Goal: Information Seeking & Learning: Compare options

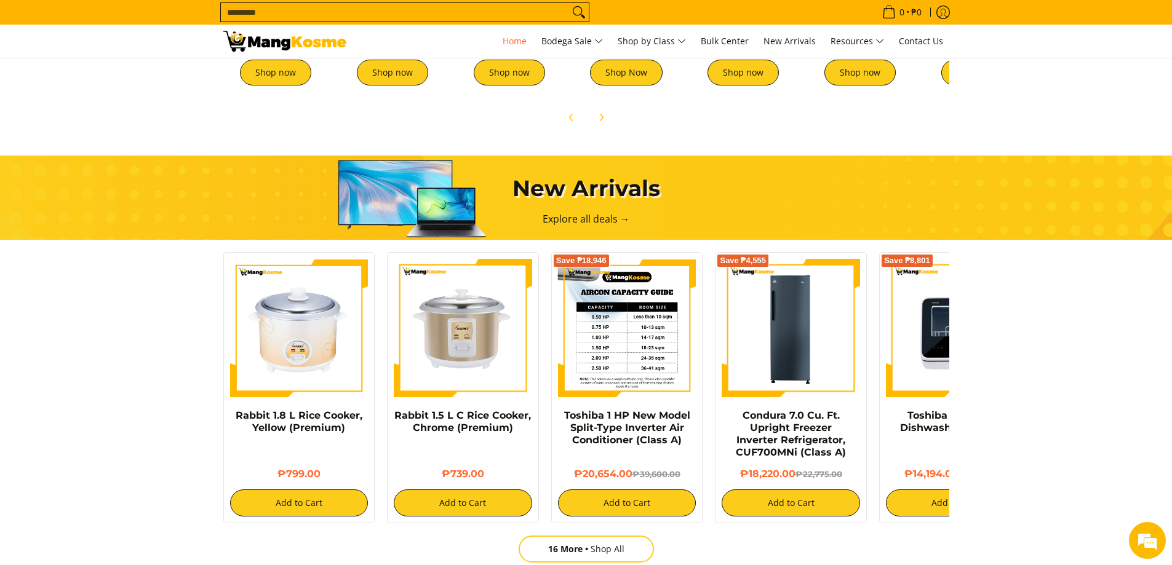
scroll to position [0, 489]
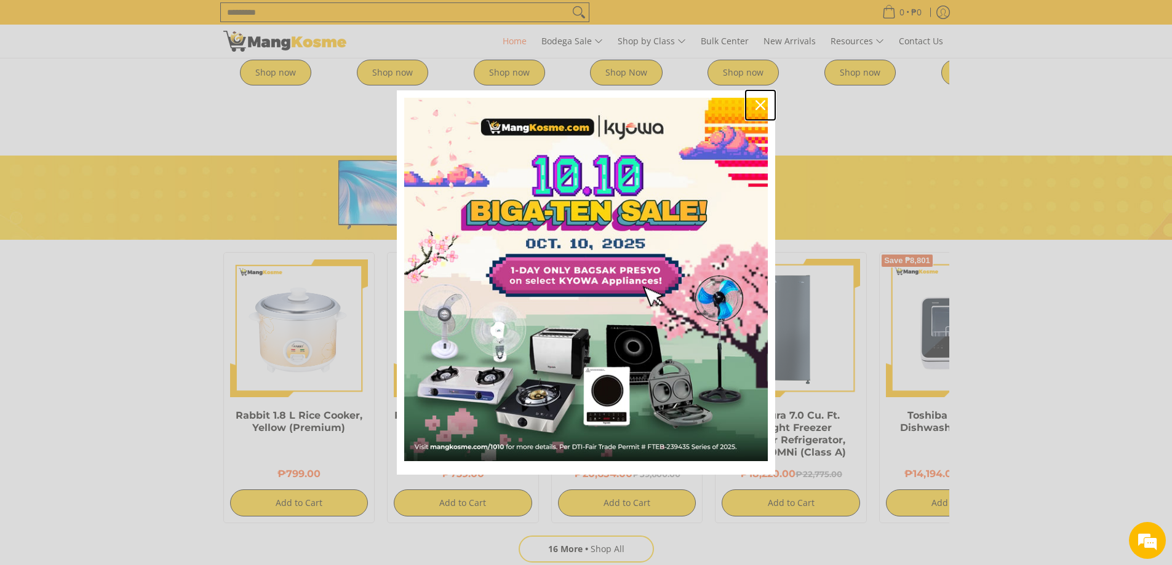
click at [761, 108] on icon "close icon" at bounding box center [760, 105] width 10 height 10
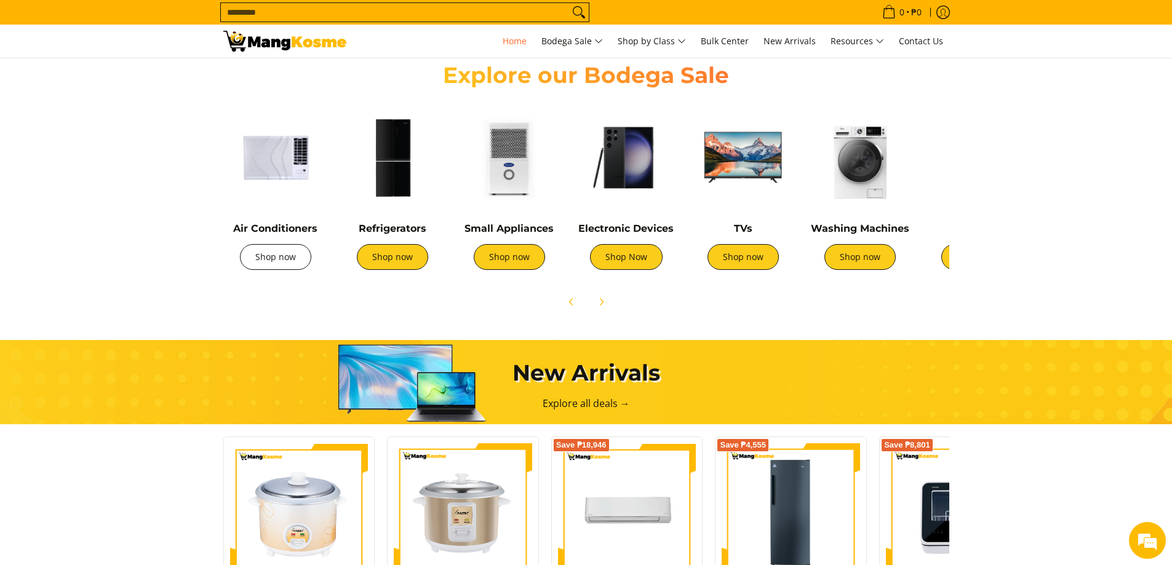
click at [308, 262] on link "Shop now" at bounding box center [275, 257] width 71 height 26
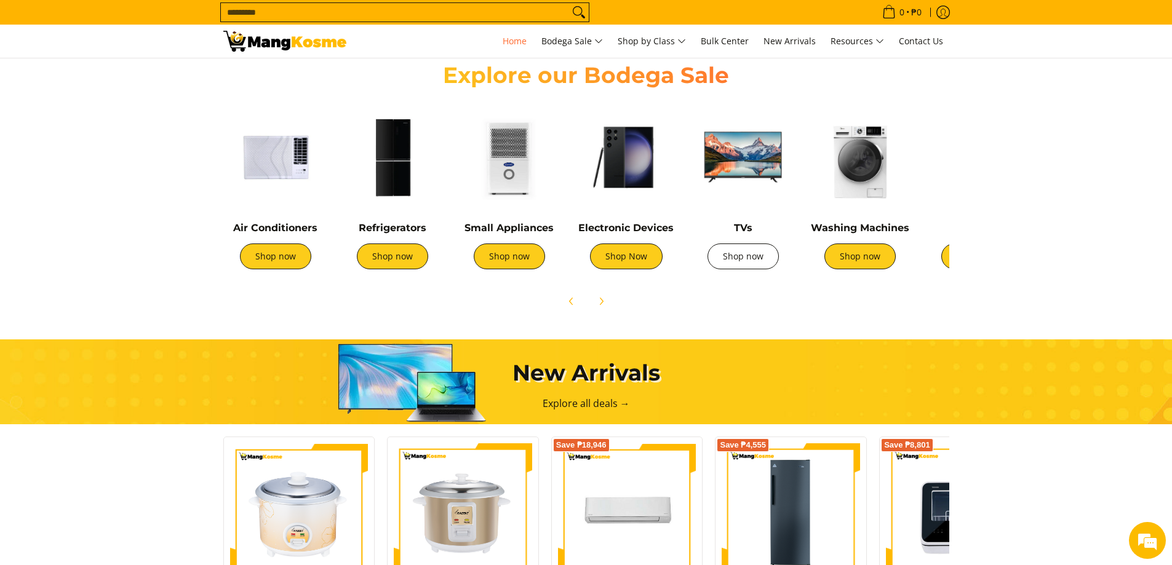
click at [735, 253] on link "Shop now" at bounding box center [742, 257] width 71 height 26
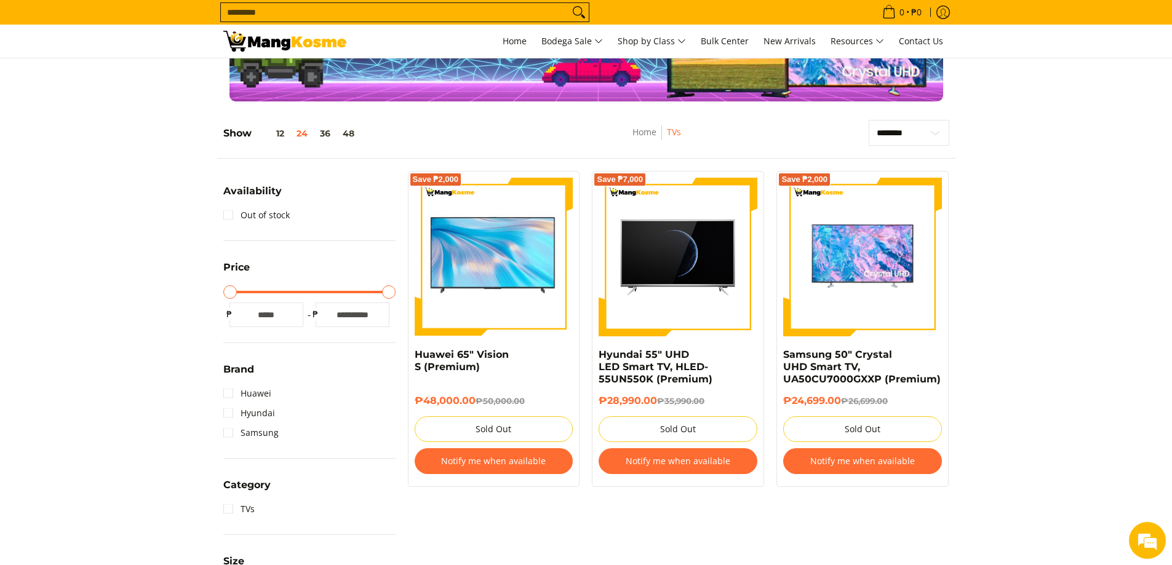
scroll to position [308, 0]
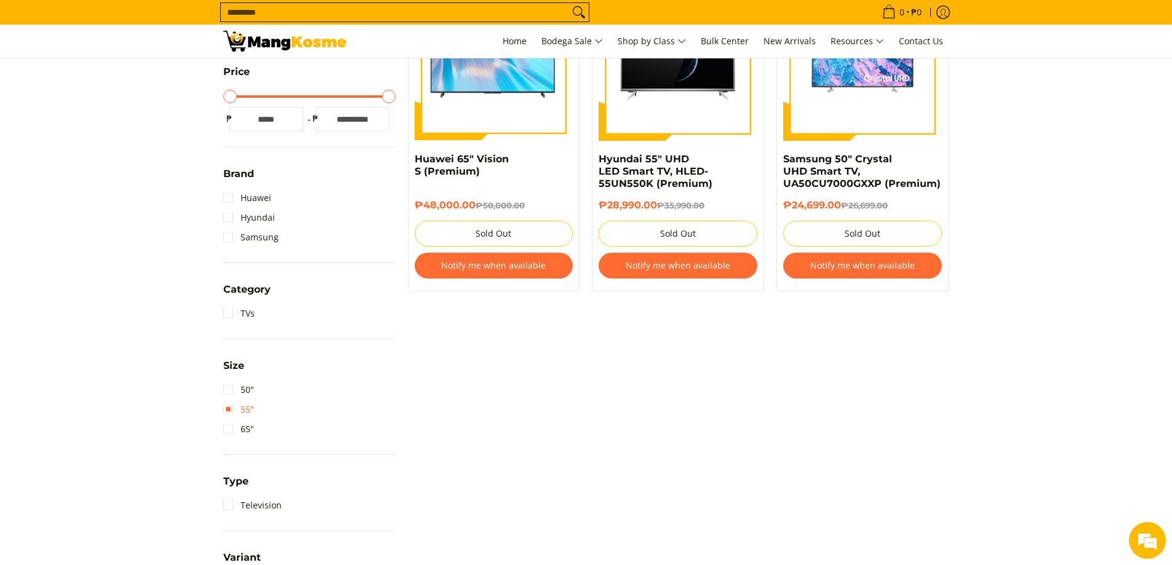
click at [226, 411] on link "55"" at bounding box center [238, 410] width 31 height 20
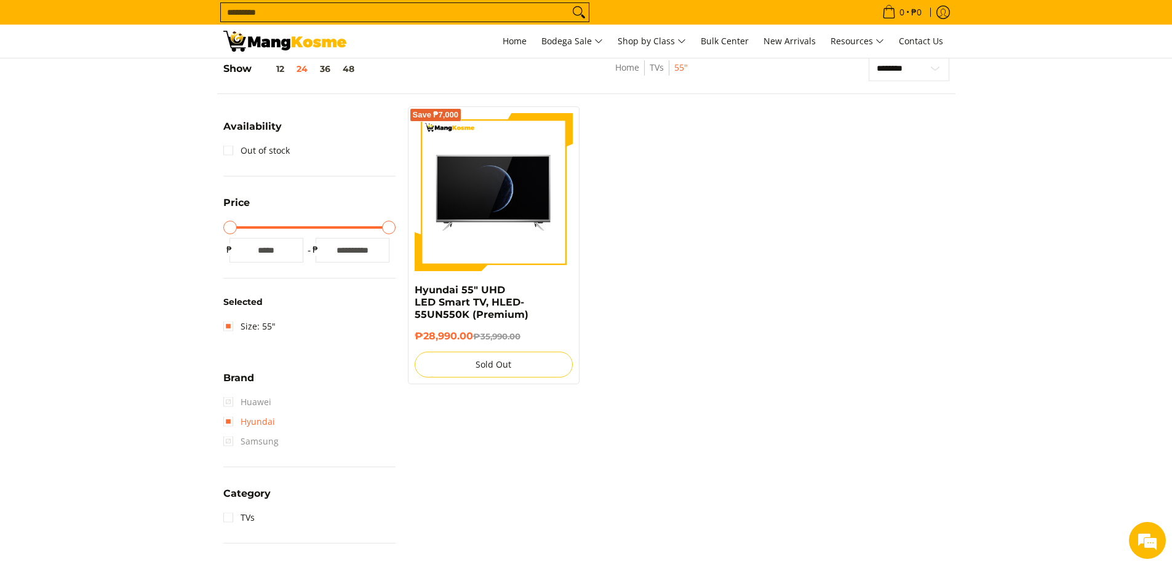
scroll to position [173, 0]
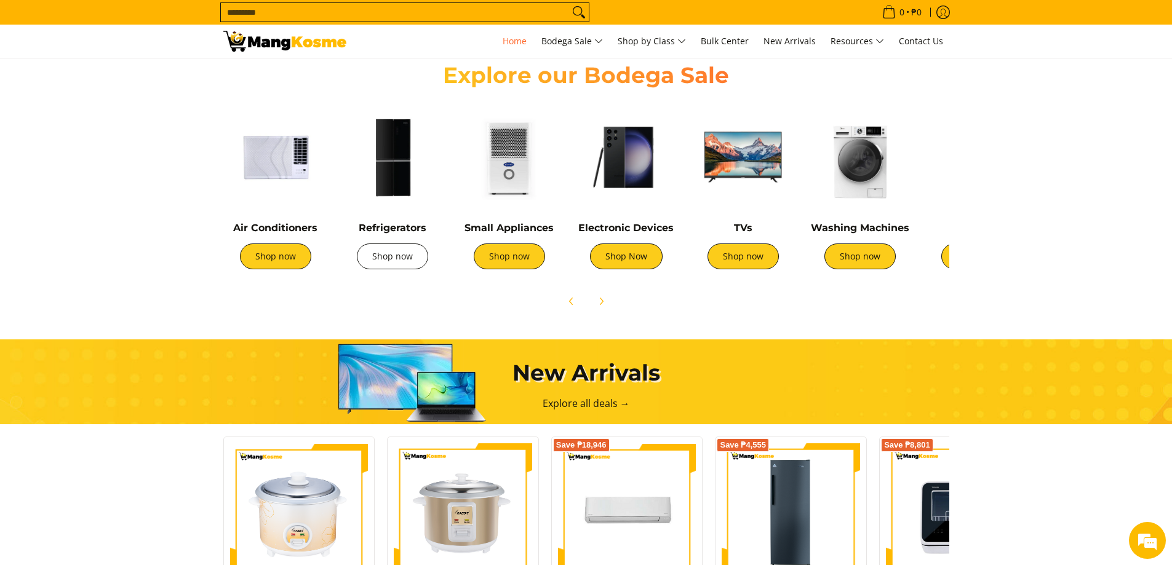
click at [389, 255] on link "Shop now" at bounding box center [392, 257] width 71 height 26
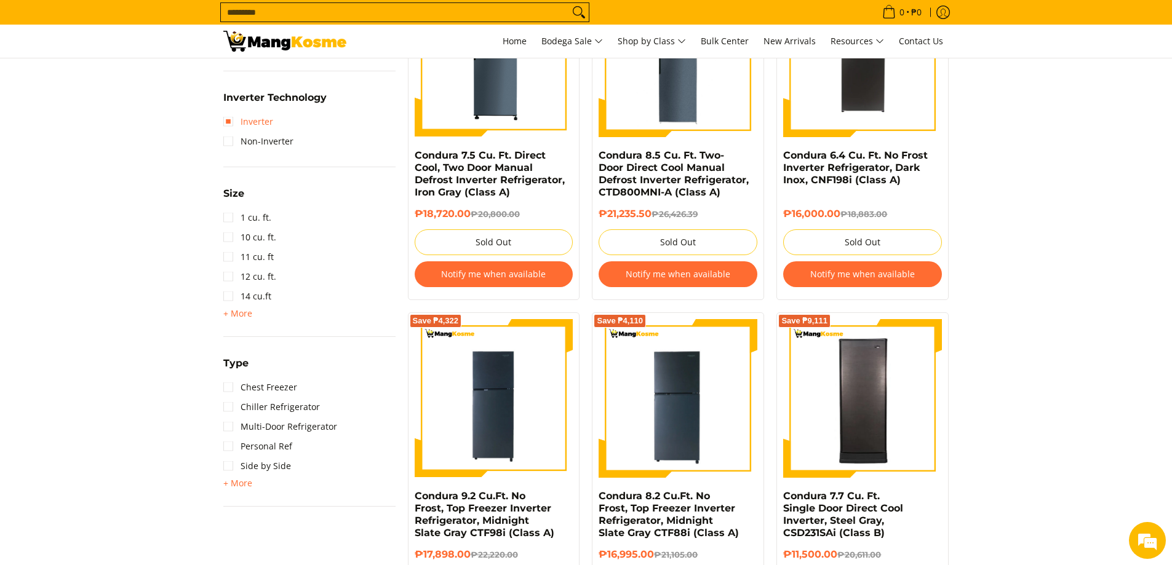
click at [224, 123] on link "Inverter" at bounding box center [248, 122] width 50 height 20
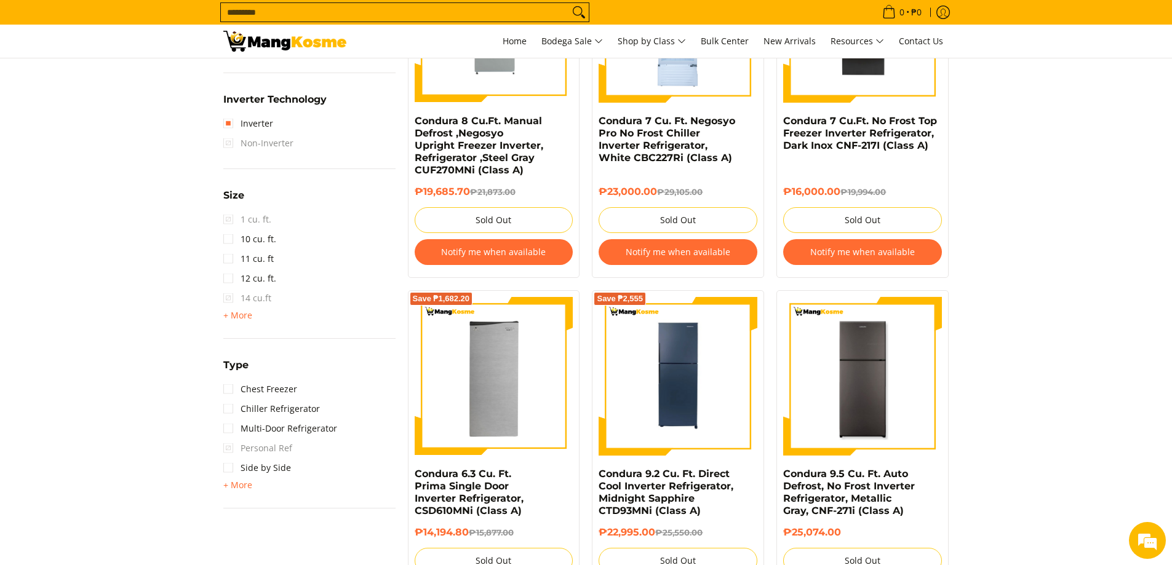
scroll to position [677, 0]
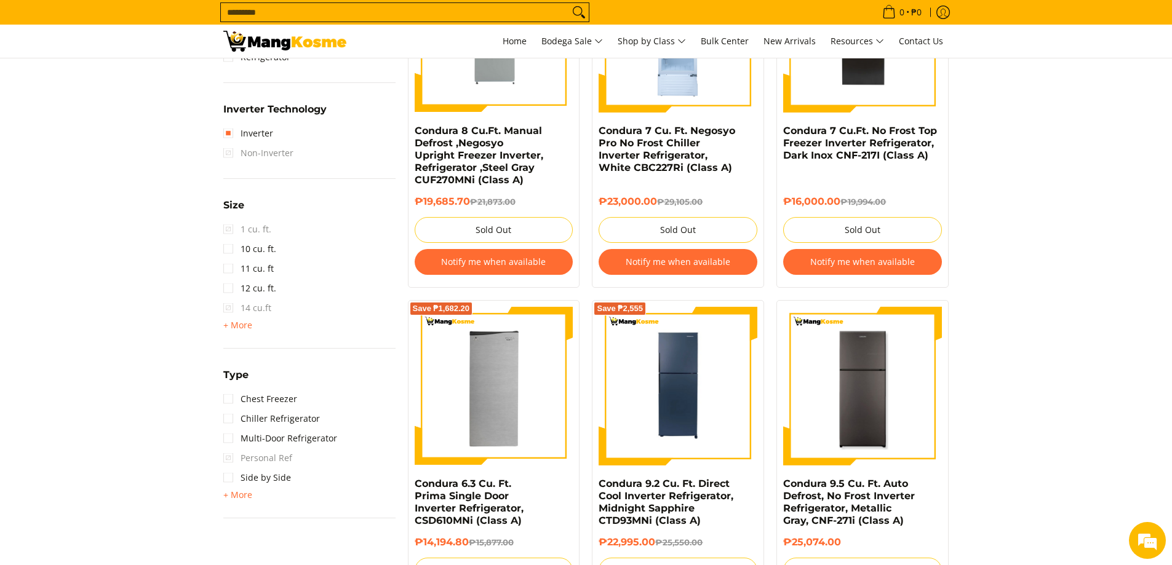
click at [230, 460] on span "Personal Ref" at bounding box center [257, 458] width 69 height 20
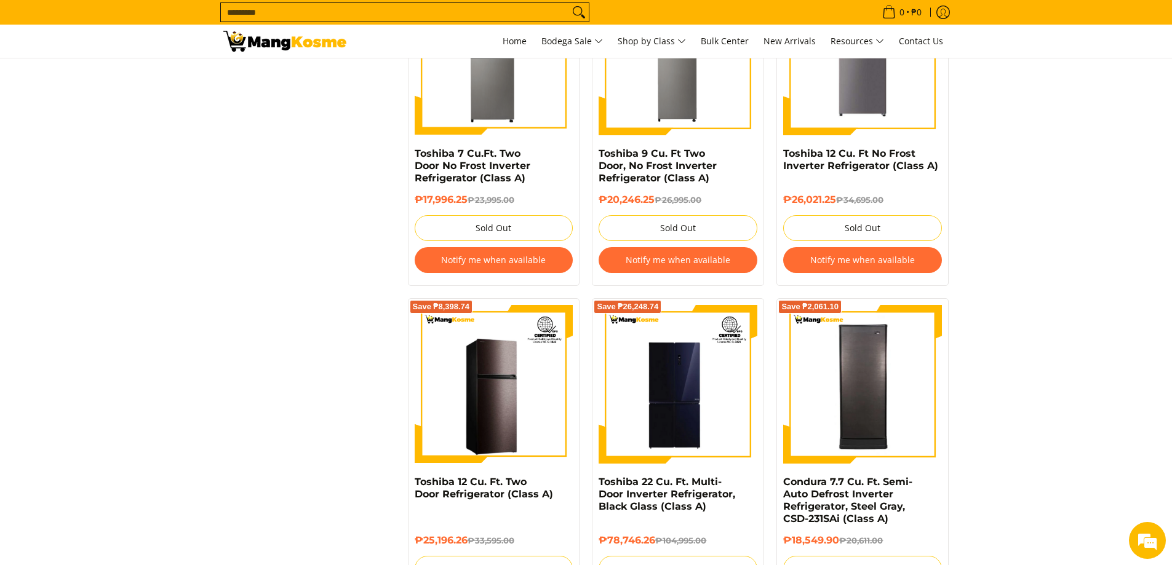
scroll to position [1476, 0]
